Goal: Navigation & Orientation: Find specific page/section

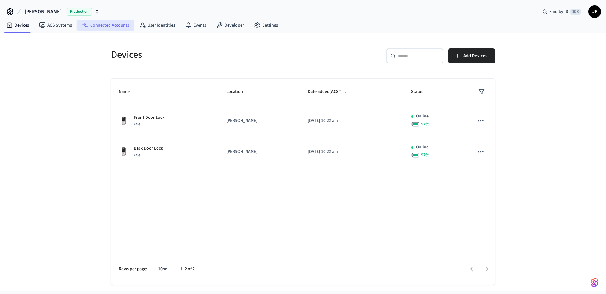
click at [112, 27] on link "Connected Accounts" at bounding box center [105, 25] width 57 height 11
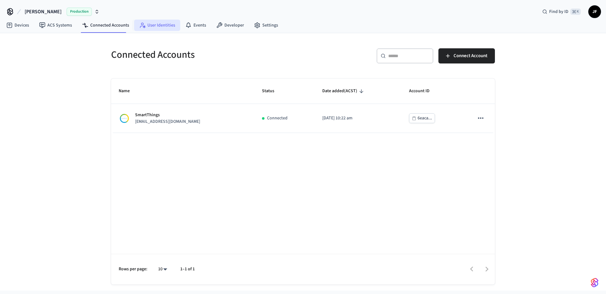
click at [153, 27] on link "User Identities" at bounding box center [157, 25] width 46 height 11
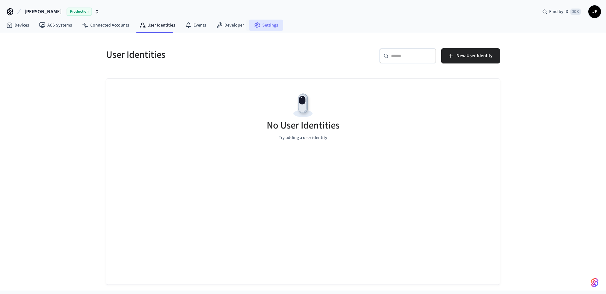
click at [266, 27] on link "Settings" at bounding box center [266, 25] width 34 height 11
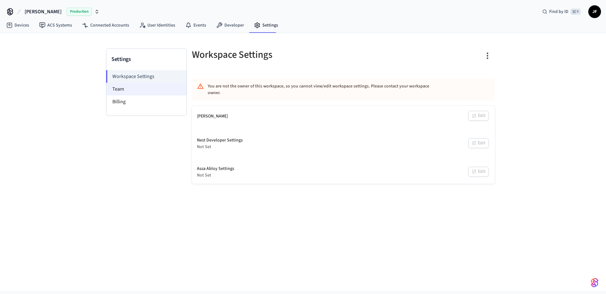
click at [139, 87] on li "Team" at bounding box center [146, 89] width 80 height 13
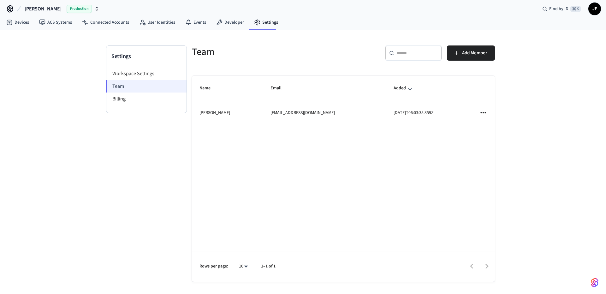
scroll to position [3, 0]
